Goal: Task Accomplishment & Management: Complete application form

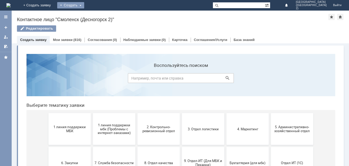
click at [84, 7] on div "Создать" at bounding box center [70, 5] width 27 height 6
click at [99, 18] on link "Заявка" at bounding box center [78, 16] width 40 height 6
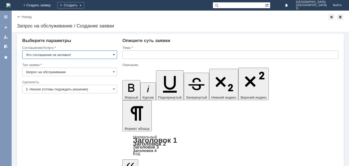
click at [113, 56] on span at bounding box center [114, 55] width 2 height 4
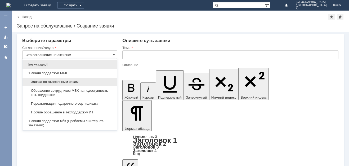
click at [110, 81] on div "Заявка по отложенным чекам" at bounding box center [70, 82] width 94 height 8
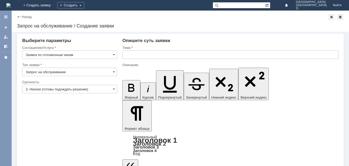
type input "Заявка по отложенным чекам"
click at [112, 87] on input "3. Низкая (готовы подождать решение)" at bounding box center [69, 89] width 95 height 8
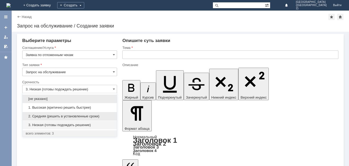
click at [108, 117] on span "2. Средняя (решить в установленные сроки)" at bounding box center [70, 116] width 88 height 4
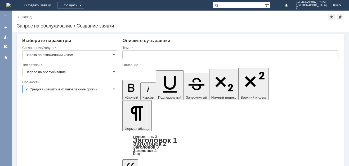
type input "2. Средняя (решить в установленные сроки)"
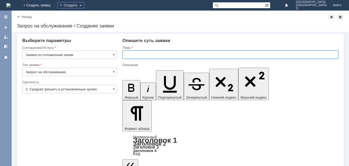
click at [183, 53] on input "text" at bounding box center [230, 55] width 216 height 8
click at [170, 55] on input "прошу вас удалить отложеные чеки" at bounding box center [230, 55] width 216 height 8
type input "прошу вас удалить отложенные чеки"
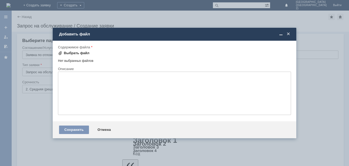
click at [85, 53] on div "Выбрать файл" at bounding box center [77, 53] width 26 height 4
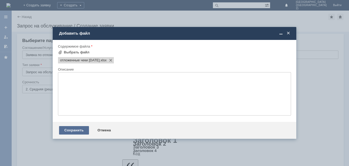
click at [82, 129] on div "Сохранить" at bounding box center [74, 130] width 30 height 8
